Goal: Find specific page/section: Find specific page/section

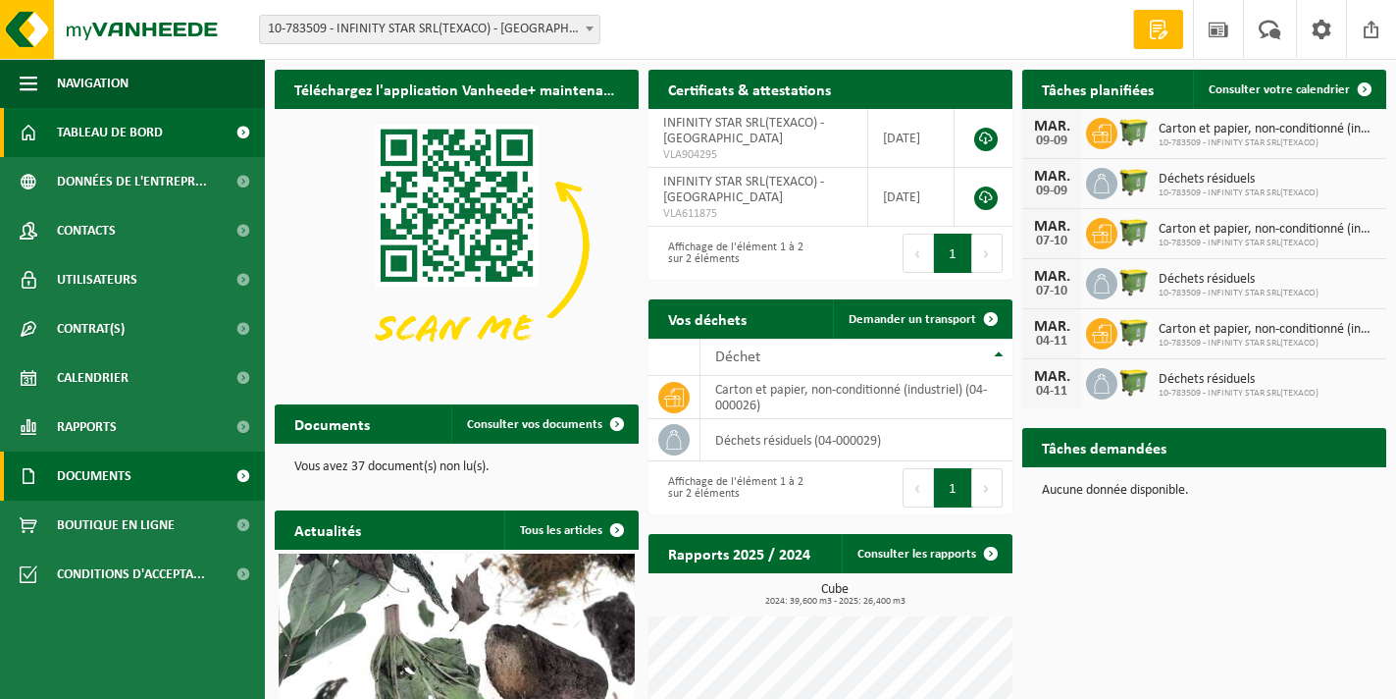
click at [113, 472] on span "Documents" at bounding box center [94, 475] width 75 height 49
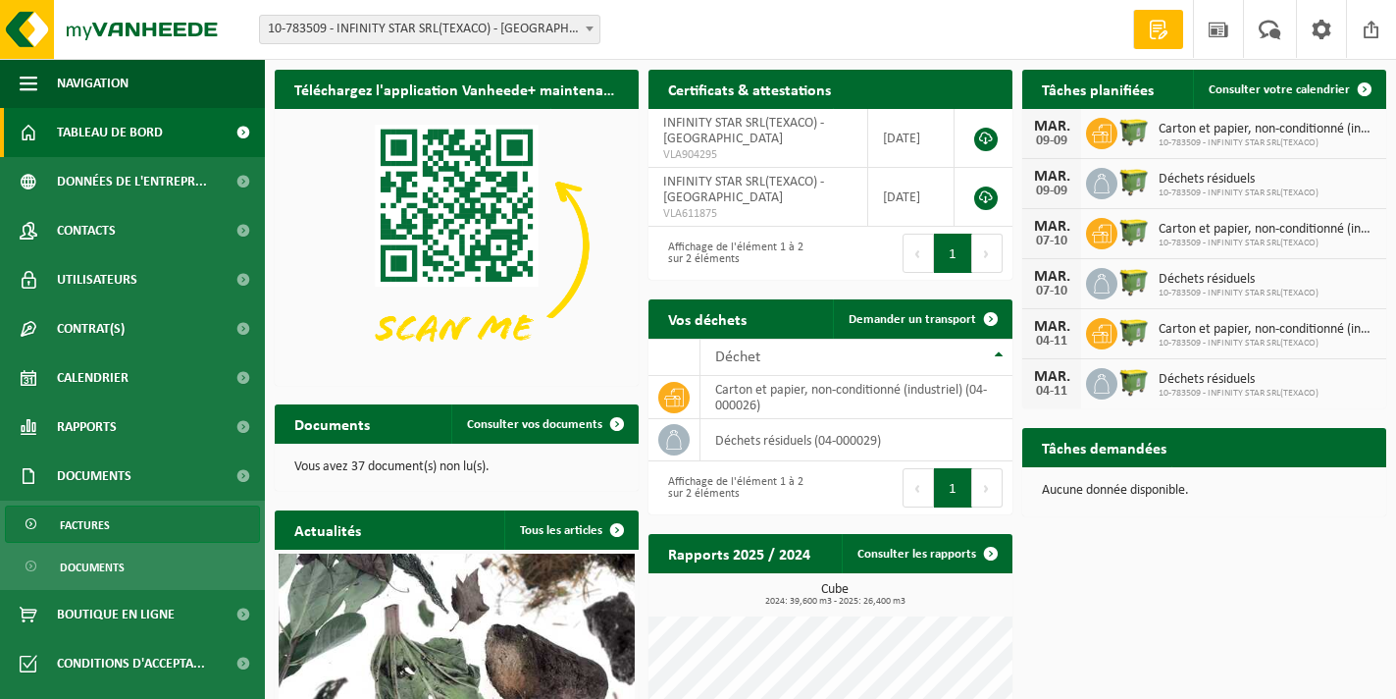
click at [144, 526] on link "Factures" at bounding box center [132, 523] width 255 height 37
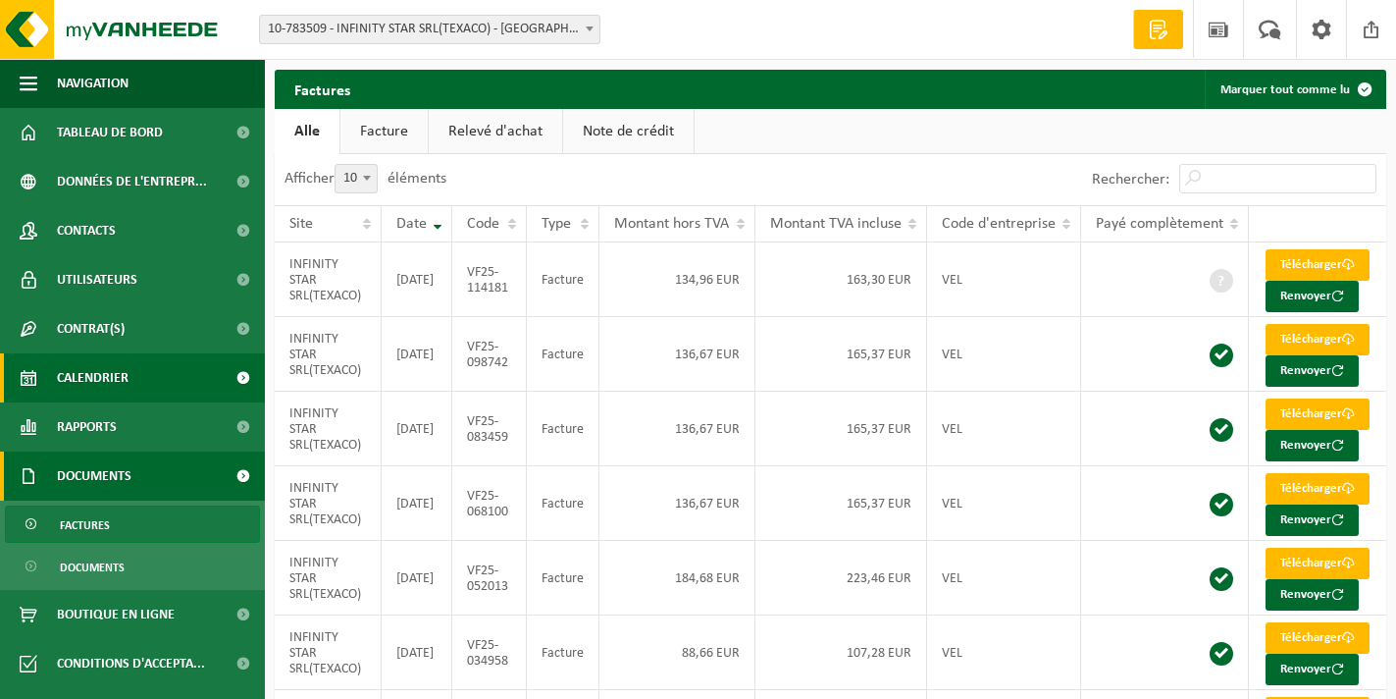
click at [130, 372] on link "Calendrier" at bounding box center [132, 377] width 265 height 49
